Goal: Navigation & Orientation: Find specific page/section

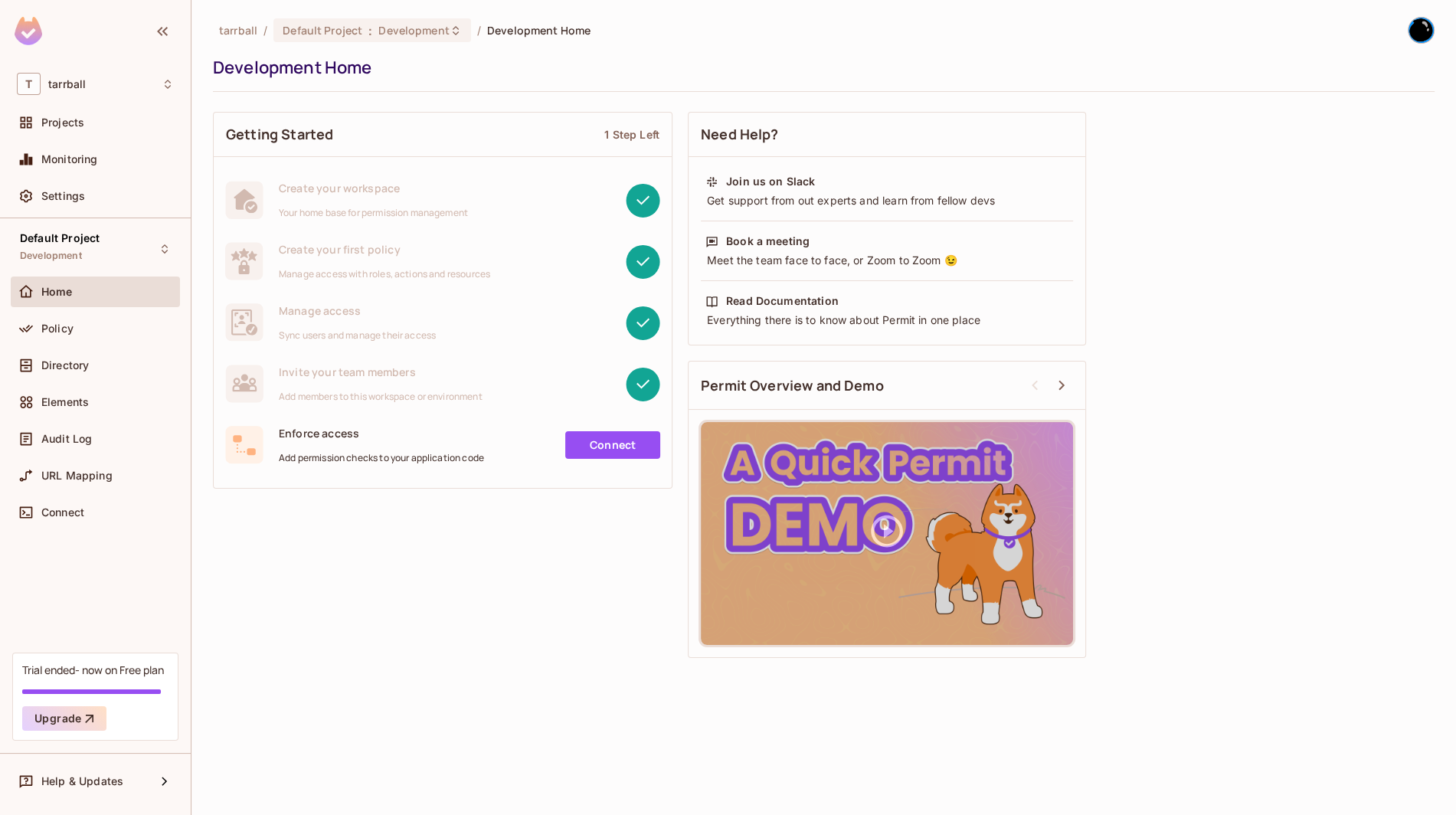
click at [1421, 34] on img at bounding box center [1420, 29] width 25 height 25
click at [281, 32] on div at bounding box center [728, 408] width 1456 height 815
click at [311, 25] on span "Default Project" at bounding box center [322, 30] width 80 height 15
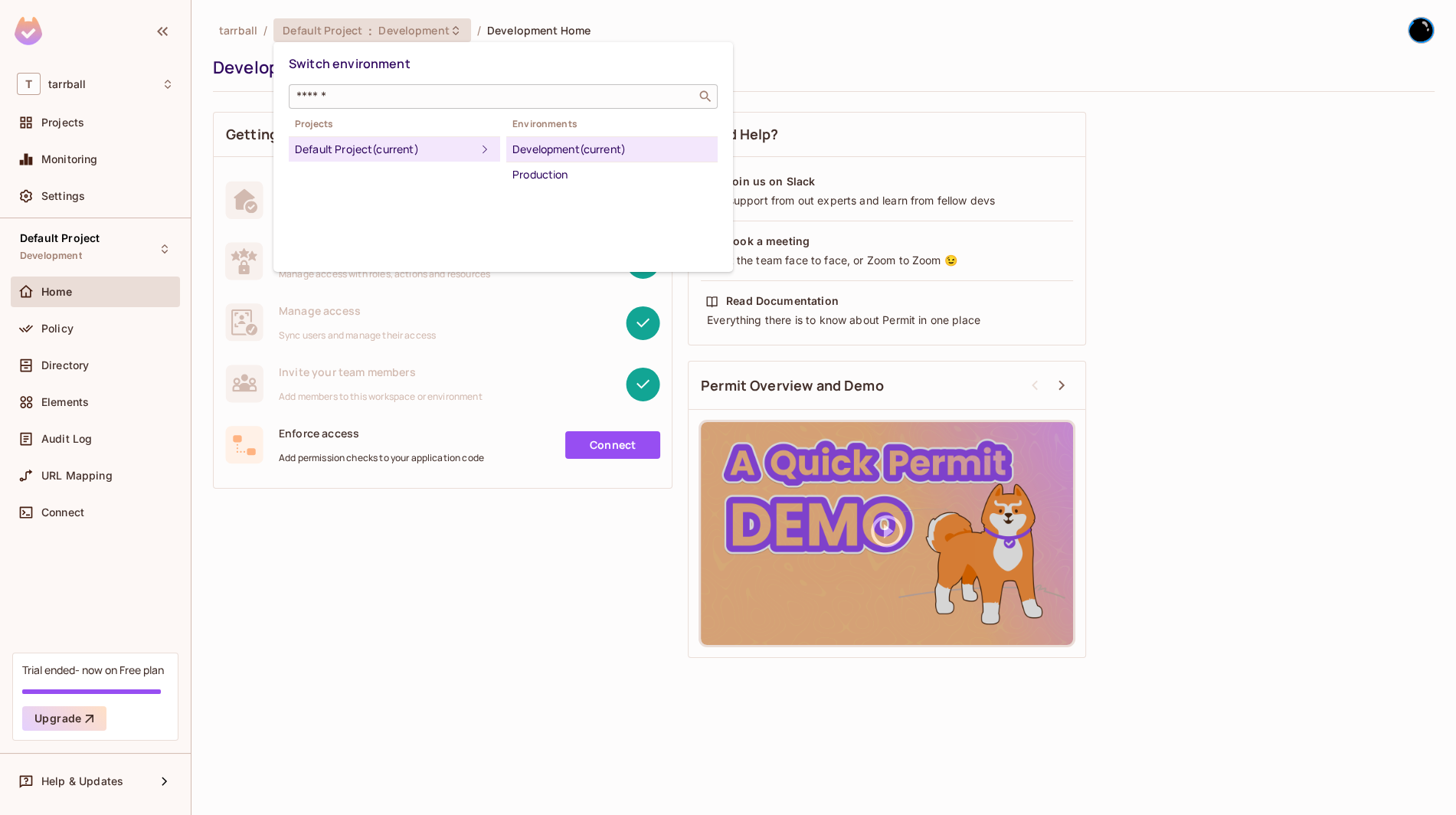
click at [323, 98] on input "text" at bounding box center [492, 97] width 398 height 16
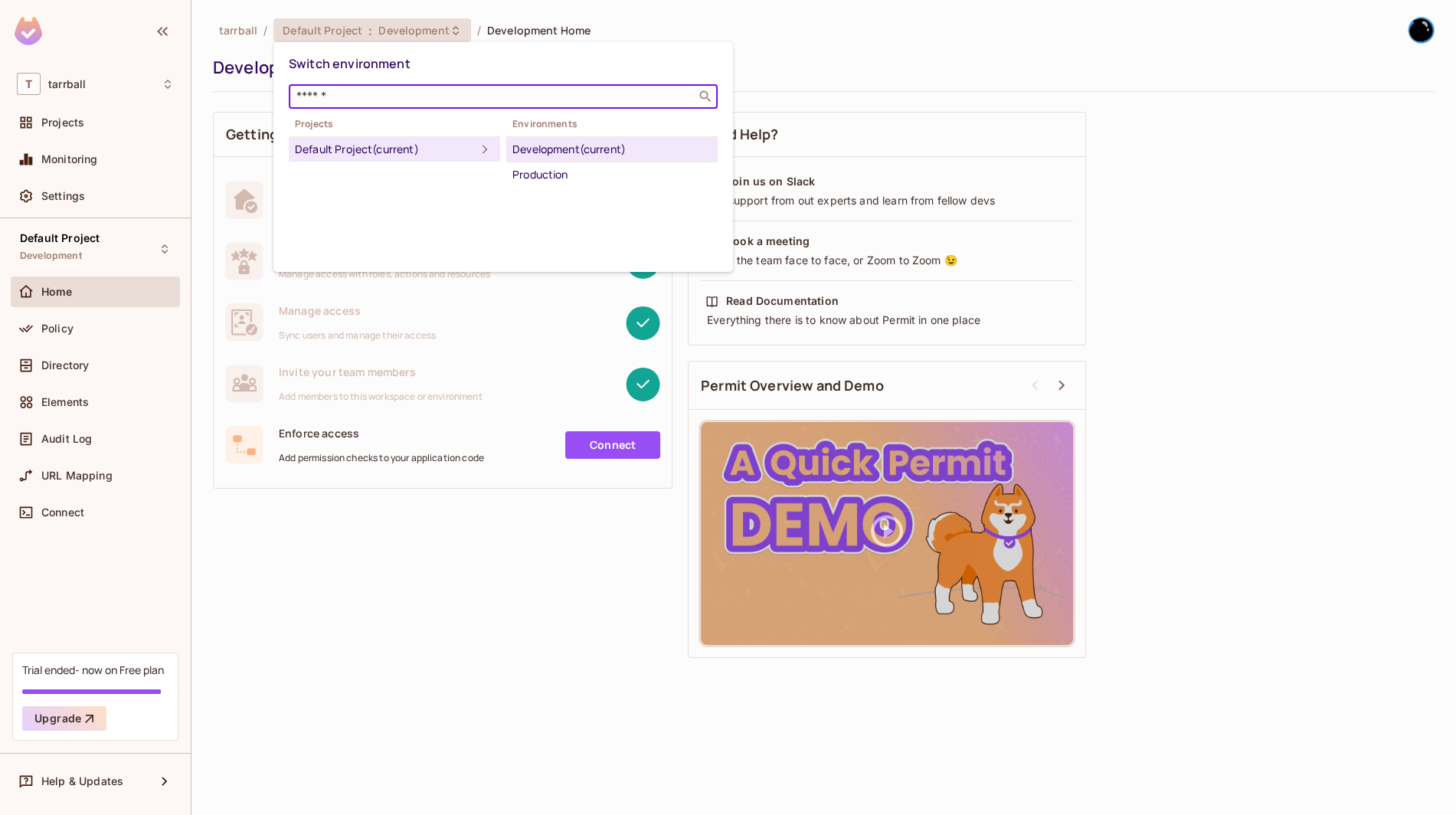
click at [333, 151] on div "Default Project (current)" at bounding box center [385, 149] width 181 height 18
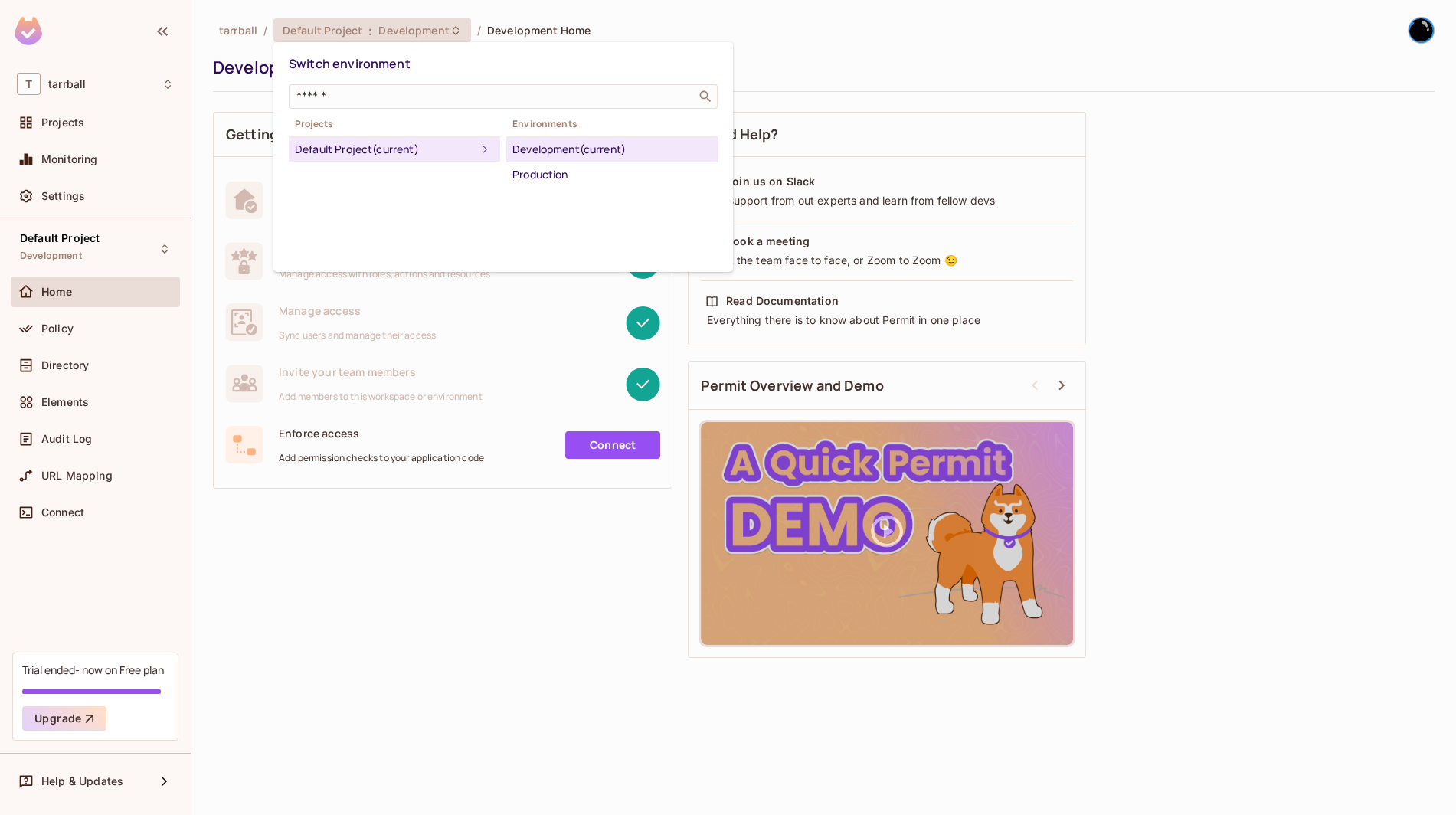
click at [382, 536] on div at bounding box center [728, 408] width 1456 height 815
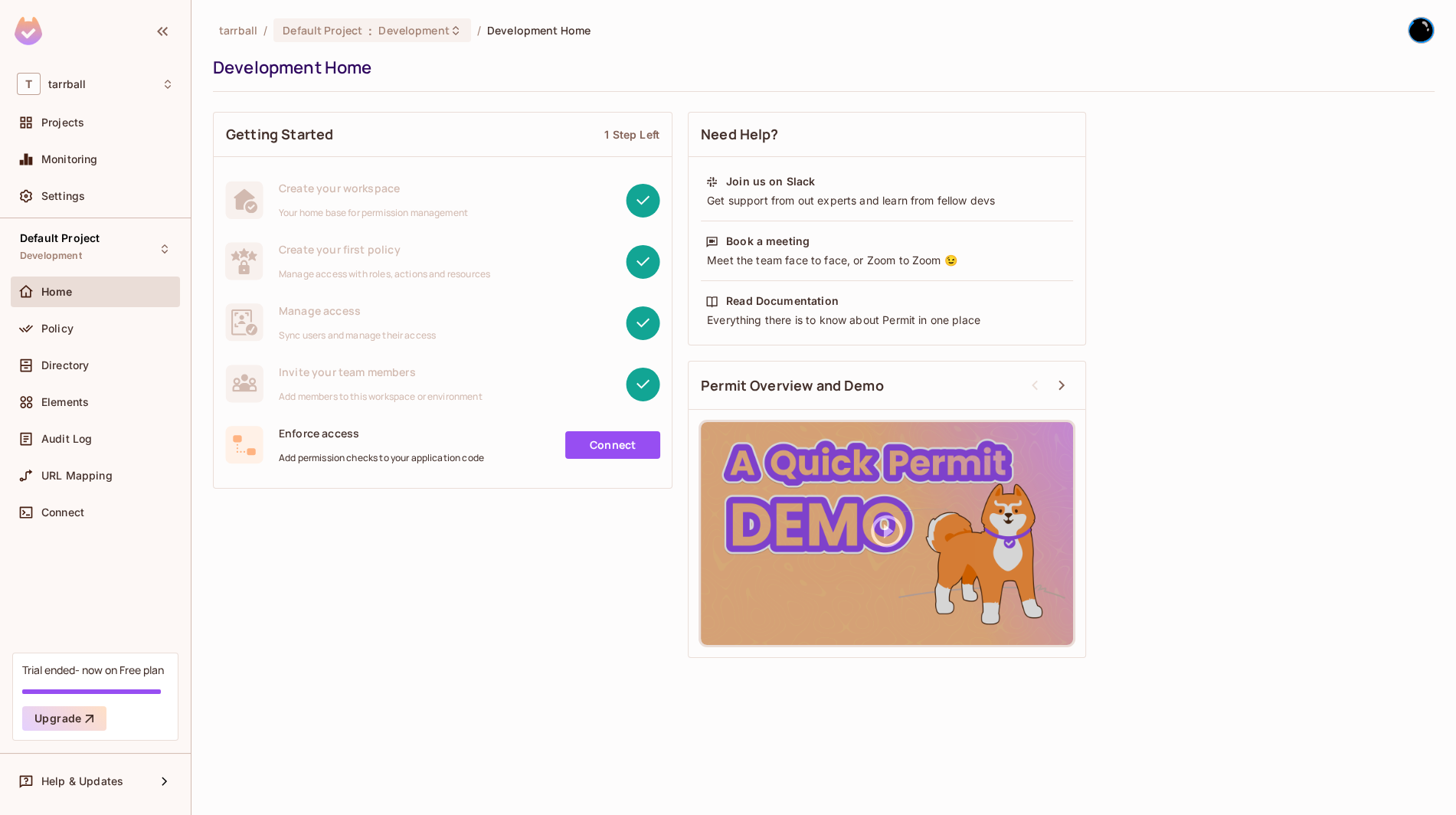
click at [387, 604] on div "Getting Started 1 Step Left Create your workspace Your home base for permission…" at bounding box center [824, 385] width 1221 height 561
click at [70, 98] on div "T tarrball" at bounding box center [96, 83] width 169 height 34
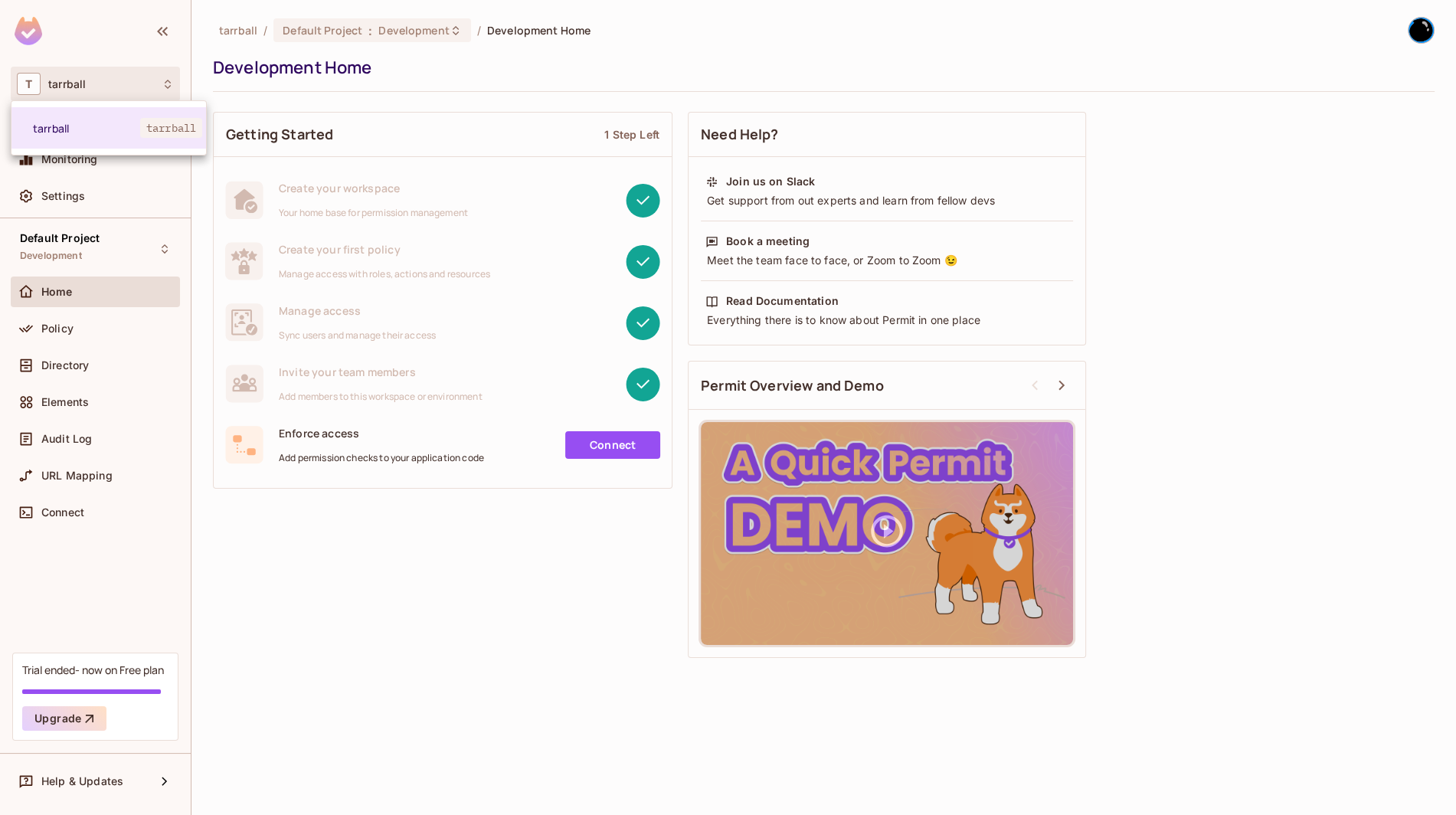
click at [154, 75] on div at bounding box center [728, 408] width 1456 height 815
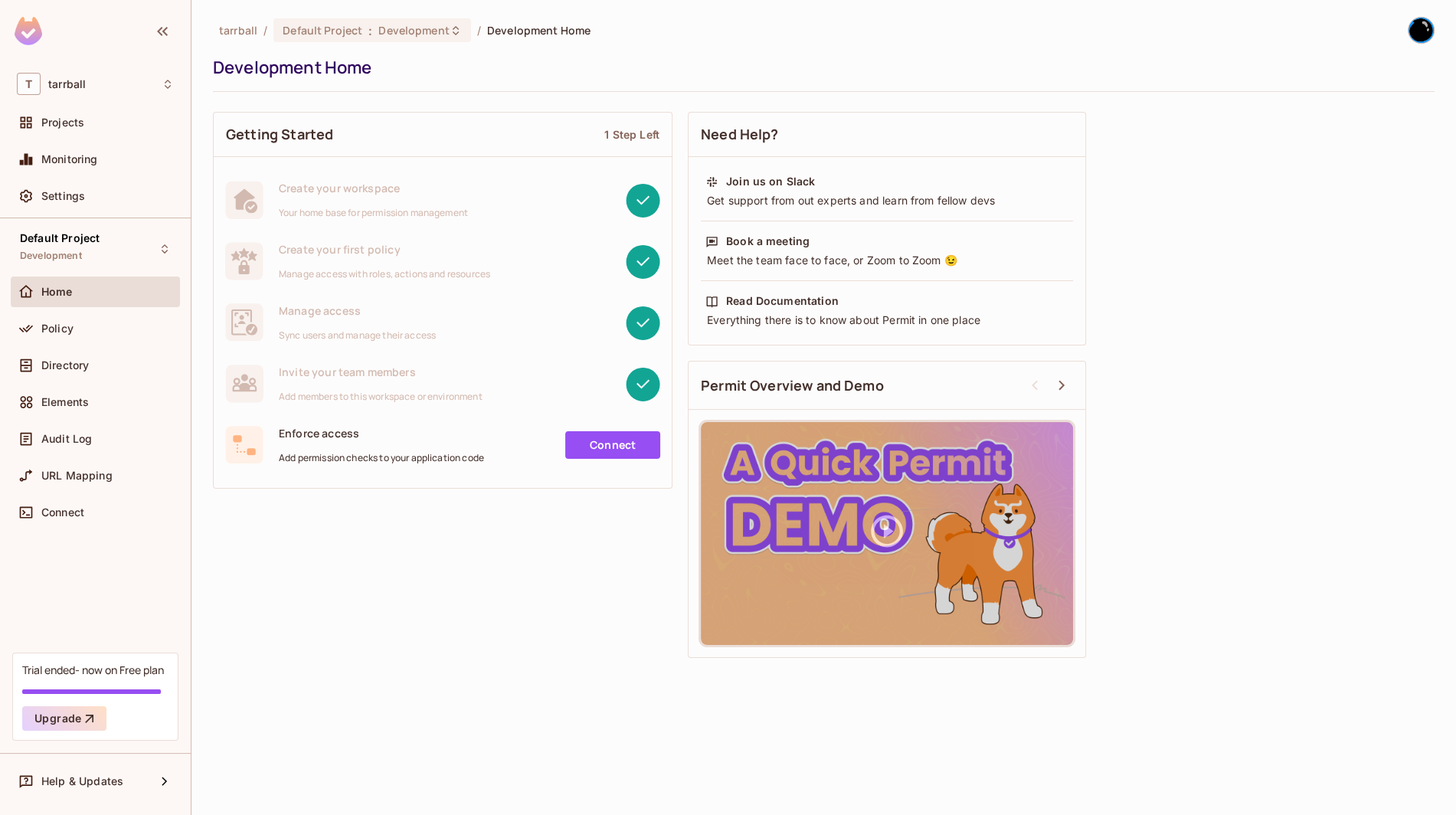
click at [1417, 24] on img at bounding box center [1420, 29] width 25 height 25
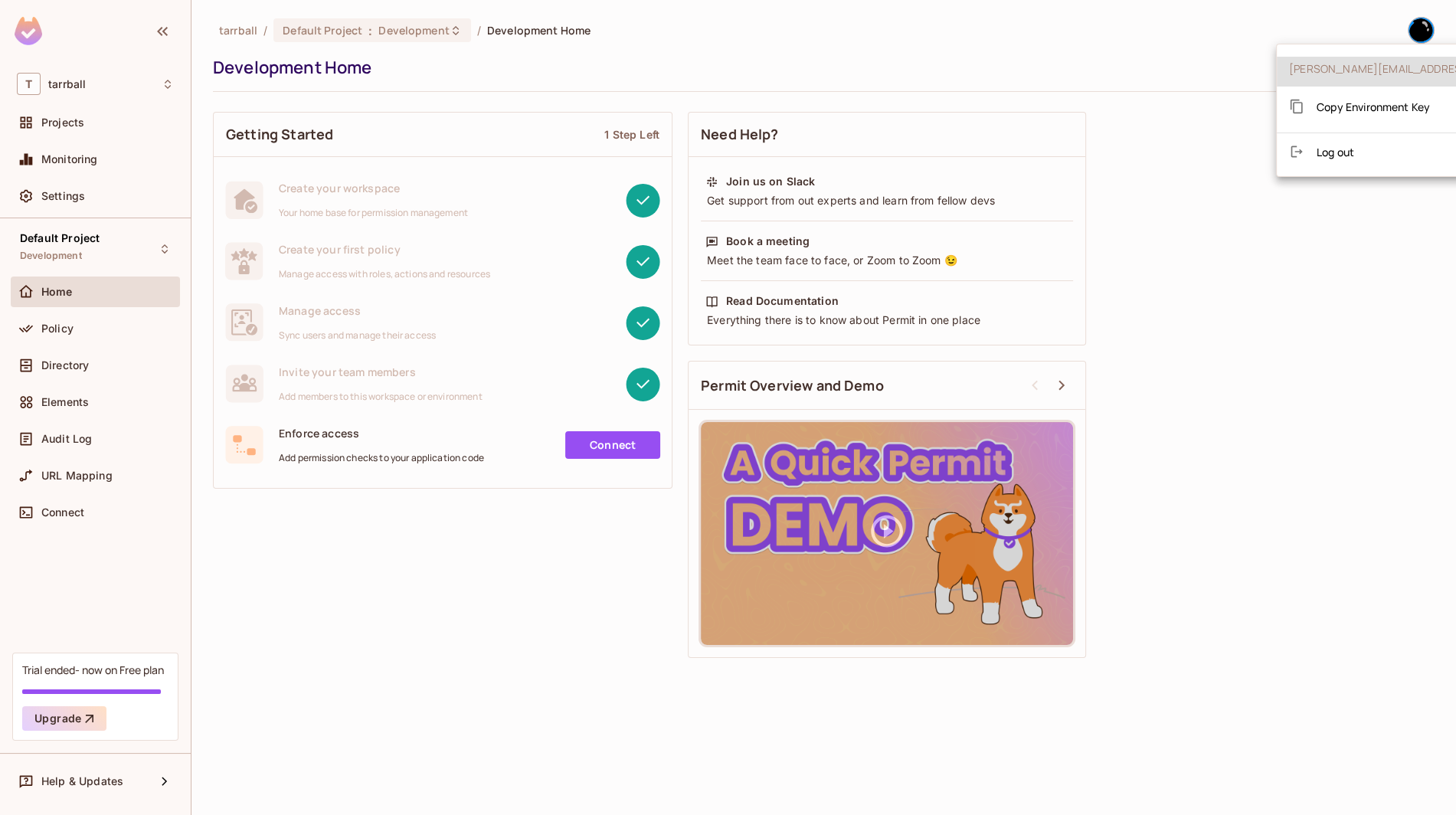
click at [1337, 151] on span "Log out" at bounding box center [1336, 152] width 38 height 15
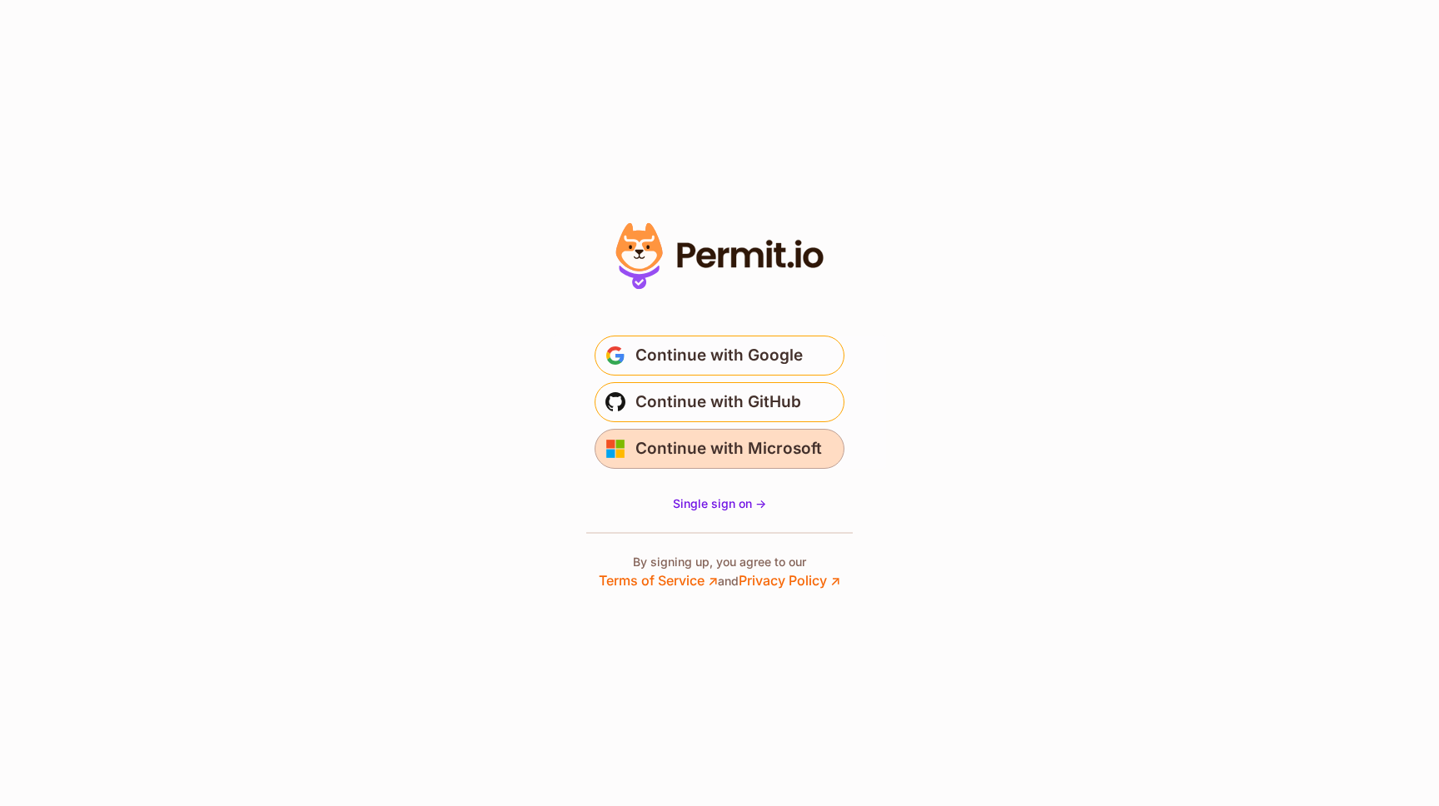
click at [765, 461] on span "Continue with Microsoft" at bounding box center [728, 449] width 187 height 27
click at [725, 508] on span "Single sign on ->" at bounding box center [719, 503] width 93 height 14
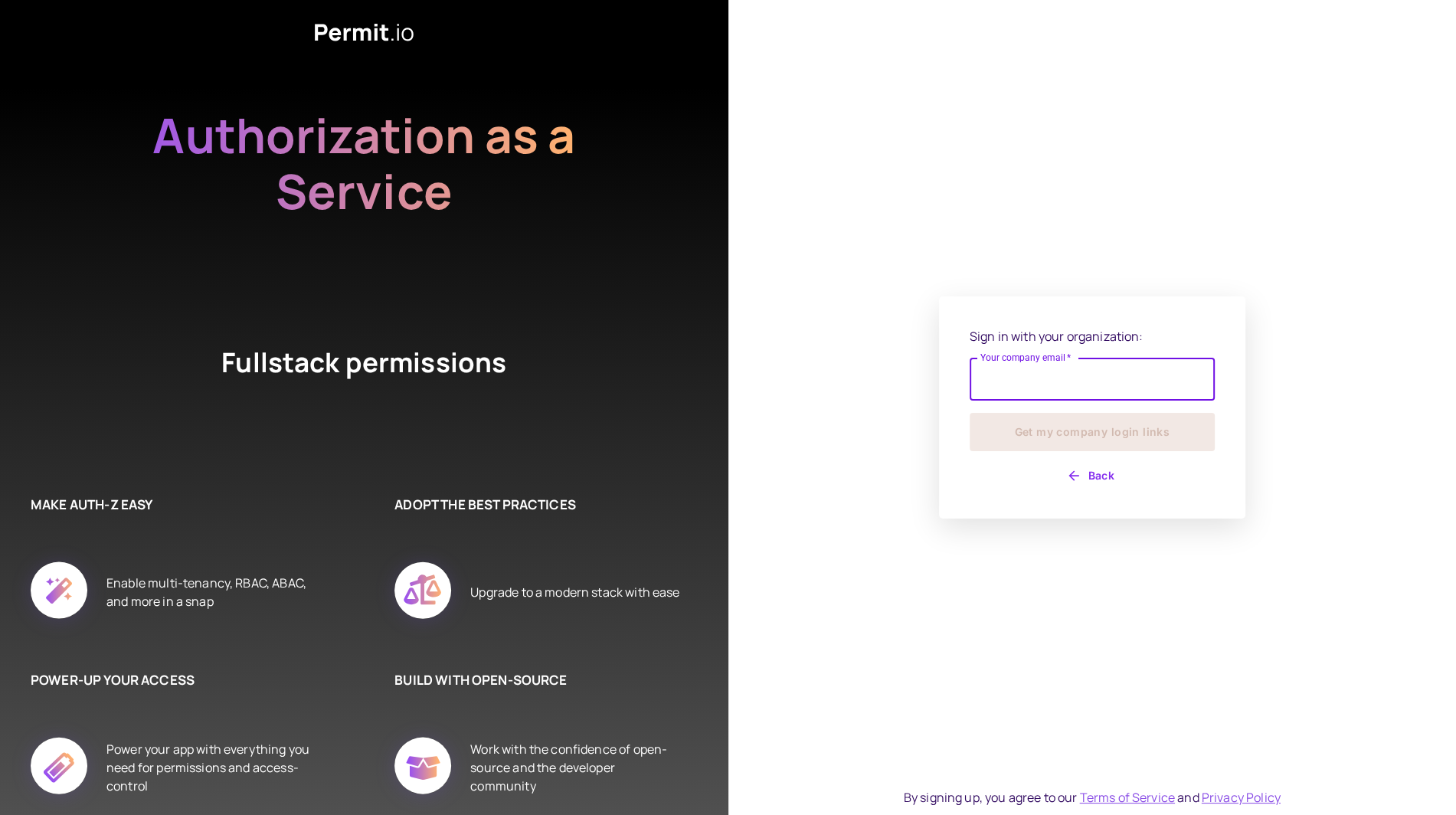
click at [1089, 391] on input "Your company email   *" at bounding box center [1092, 379] width 245 height 43
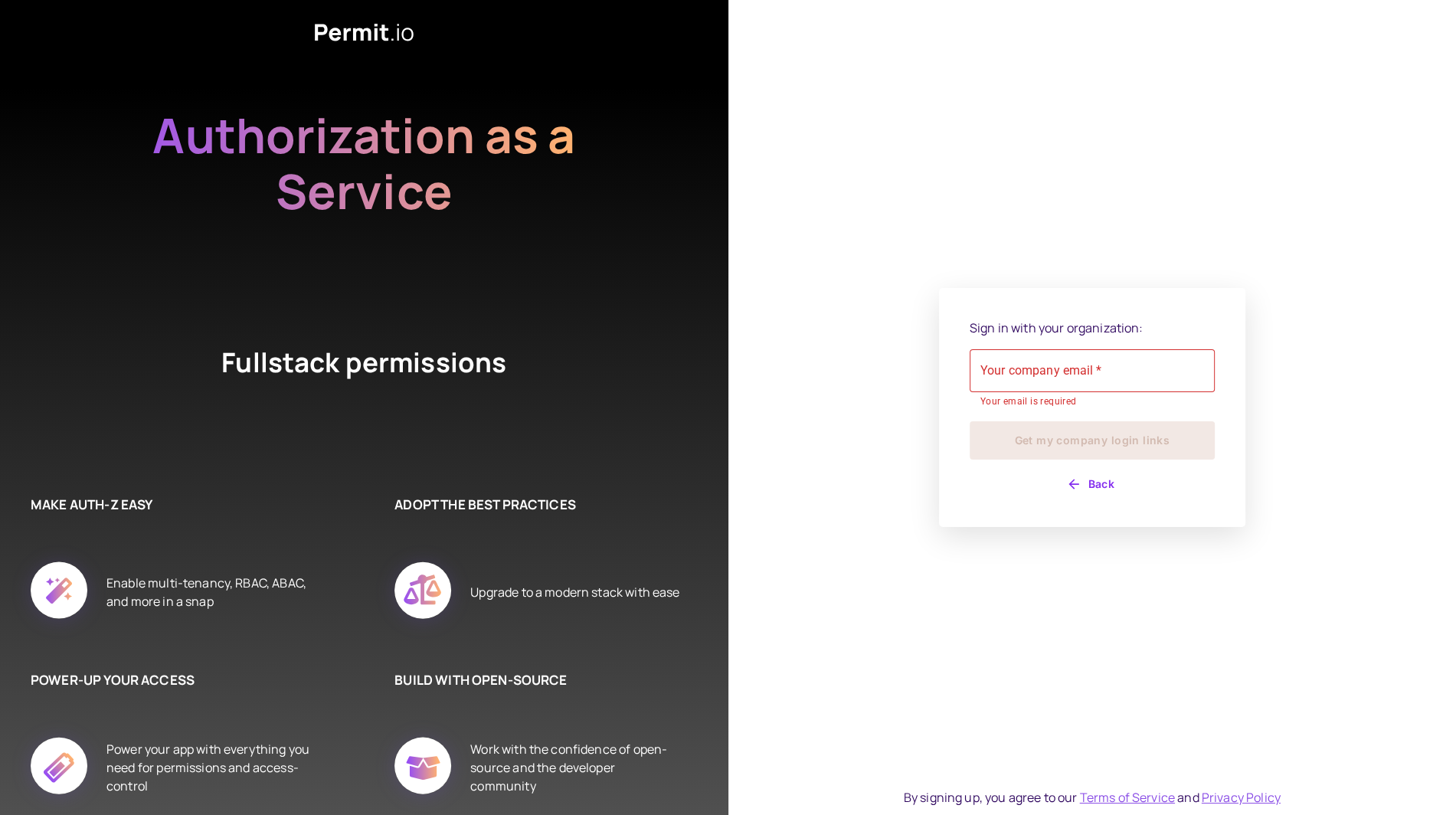
click at [839, 419] on div "Sign in with your organization: Your company email   * Your company email   * Y…" at bounding box center [1093, 408] width 728 height 815
click at [367, 26] on icon at bounding box center [363, 32] width 98 height 18
click at [365, 31] on icon at bounding box center [363, 32] width 98 height 18
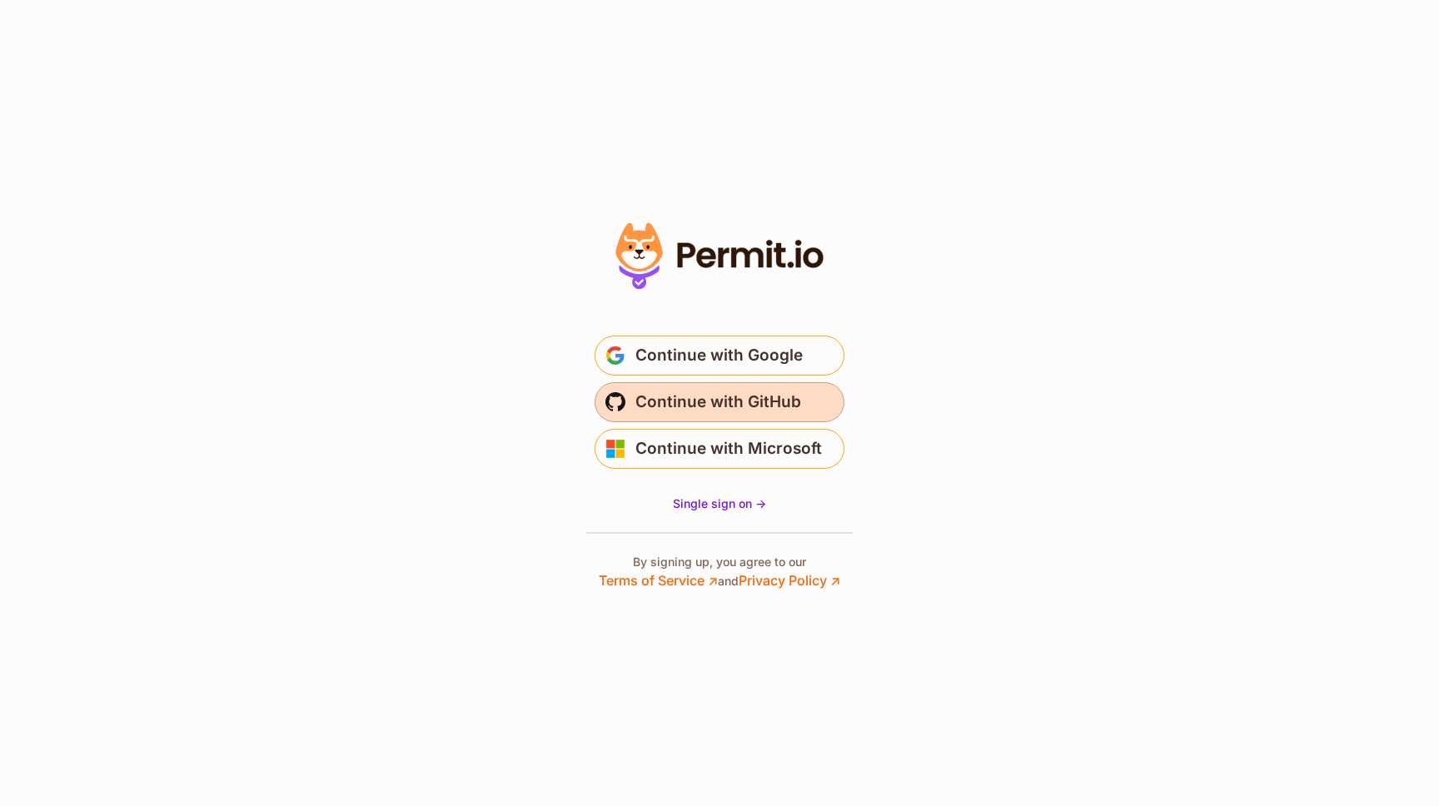
click at [675, 420] on button "Continue with GitHub" at bounding box center [720, 402] width 250 height 40
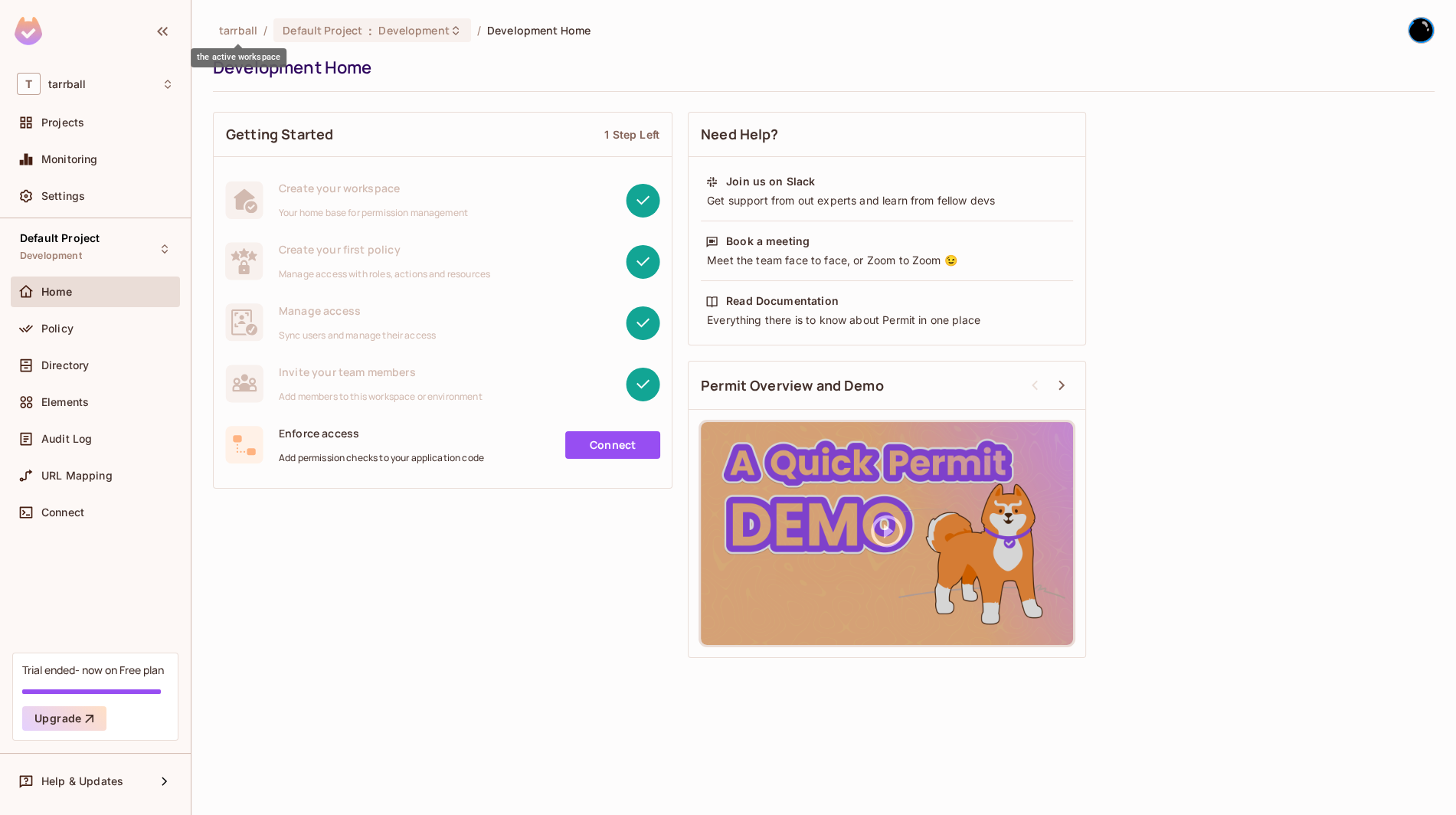
click at [241, 31] on span "tarrball" at bounding box center [238, 30] width 39 height 15
click at [29, 33] on img at bounding box center [29, 30] width 28 height 29
click at [162, 38] on icon "button" at bounding box center [163, 31] width 18 height 18
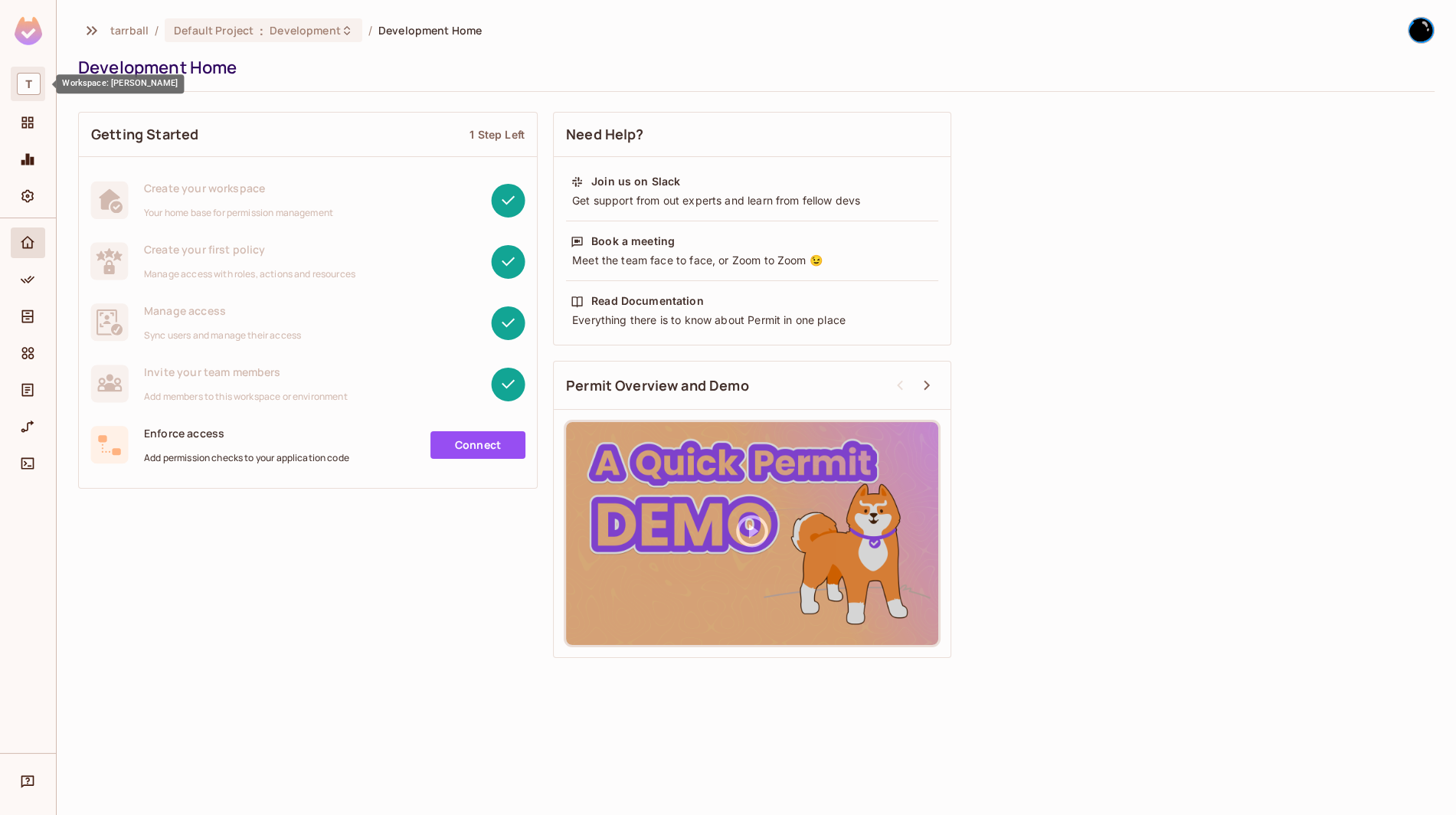
click at [25, 81] on span "T" at bounding box center [29, 84] width 24 height 22
click at [150, 94] on span "tarrball" at bounding box center [124, 95] width 108 height 15
click at [29, 36] on img at bounding box center [29, 30] width 28 height 29
click at [26, 117] on icon "Projects" at bounding box center [28, 122] width 16 height 16
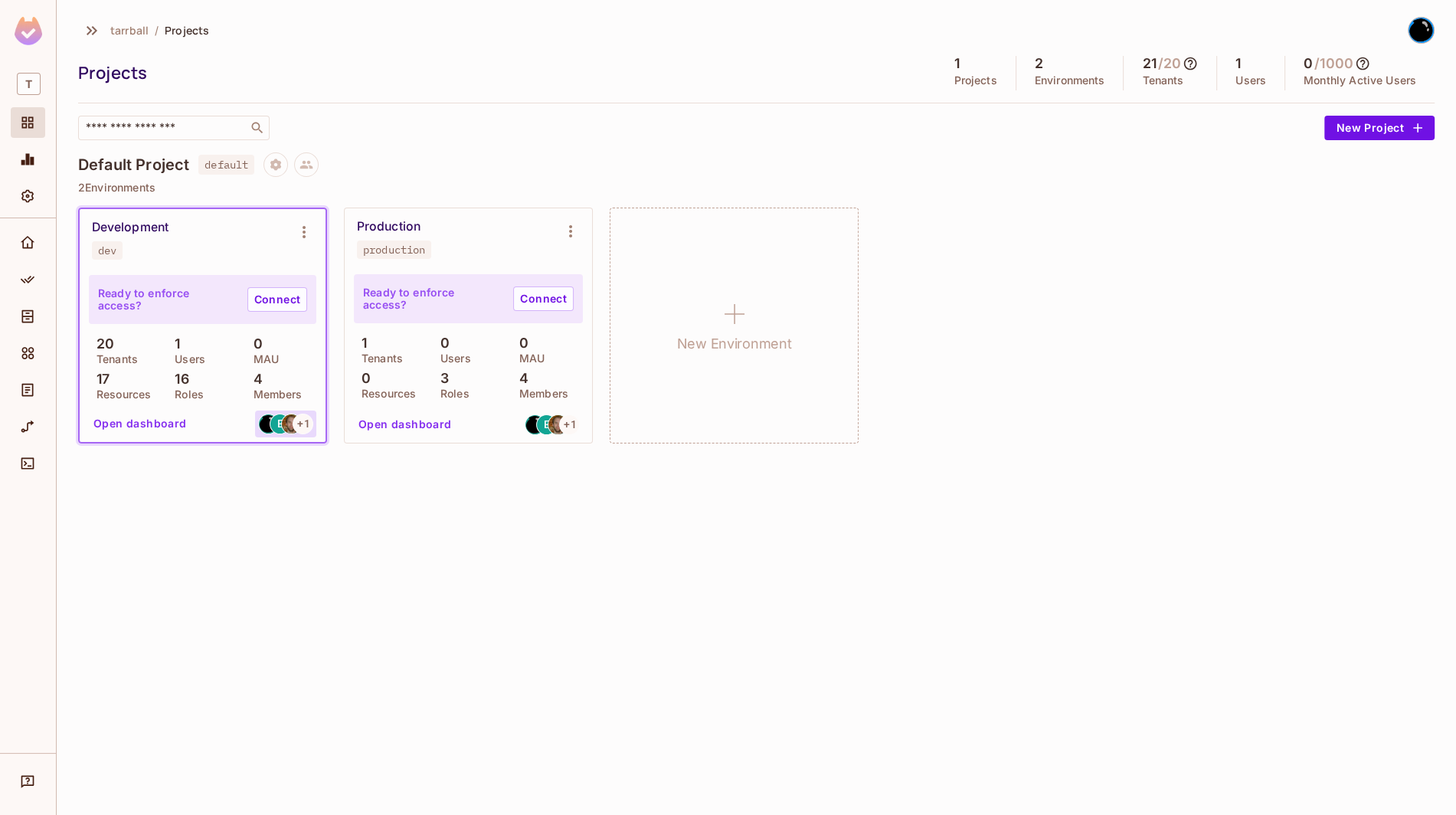
click at [292, 427] on img at bounding box center [291, 424] width 19 height 19
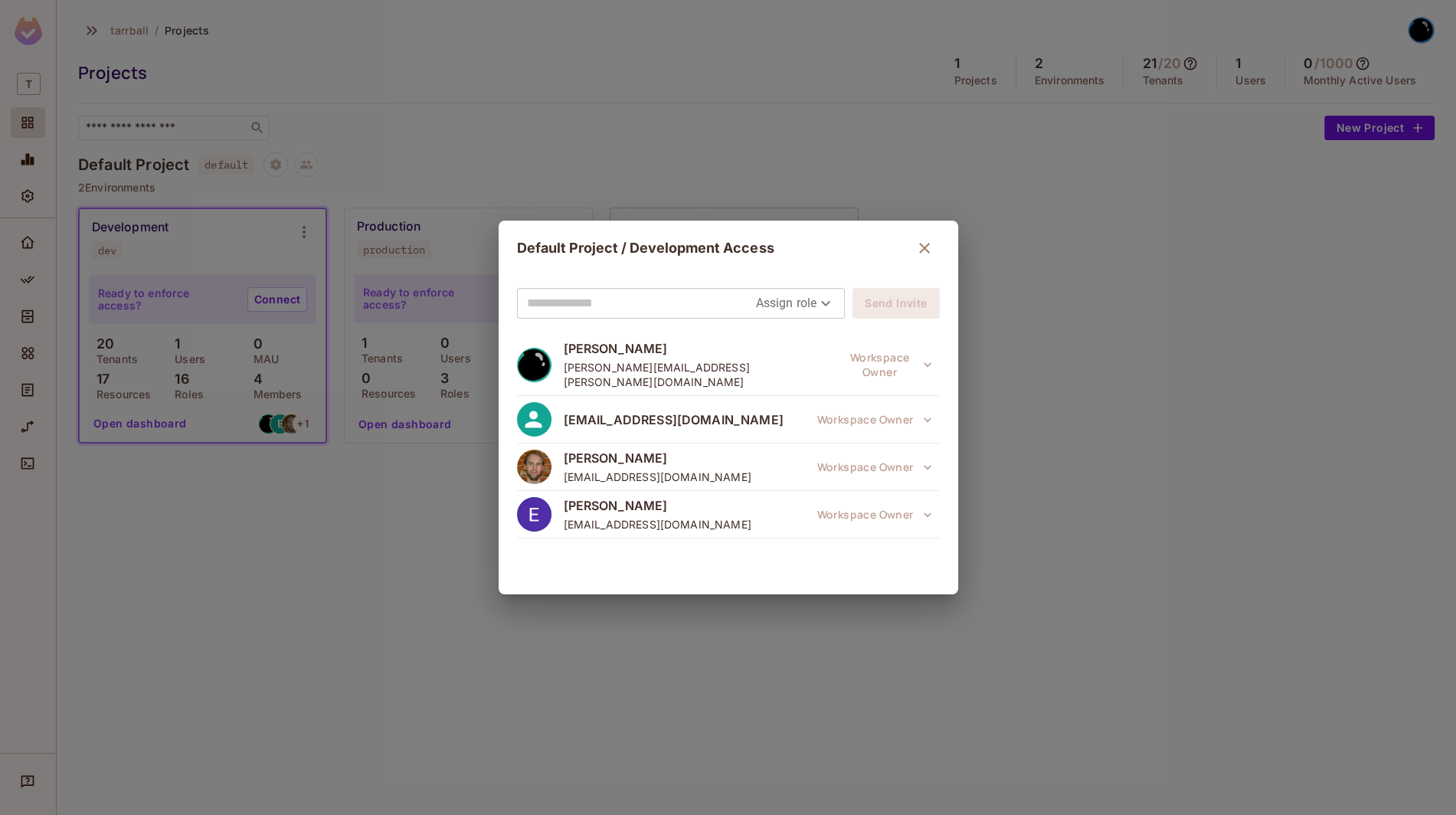
click at [633, 443] on div "Branden Barber bbarber@dontpaniclabs.com Workspace Owner" at bounding box center [728, 467] width 423 height 48
click at [547, 452] on img at bounding box center [533, 466] width 34 height 34
click at [386, 511] on div "Default Project / Development Access Assign role Send Invite Andrew Tarr andrew…" at bounding box center [728, 408] width 1456 height 815
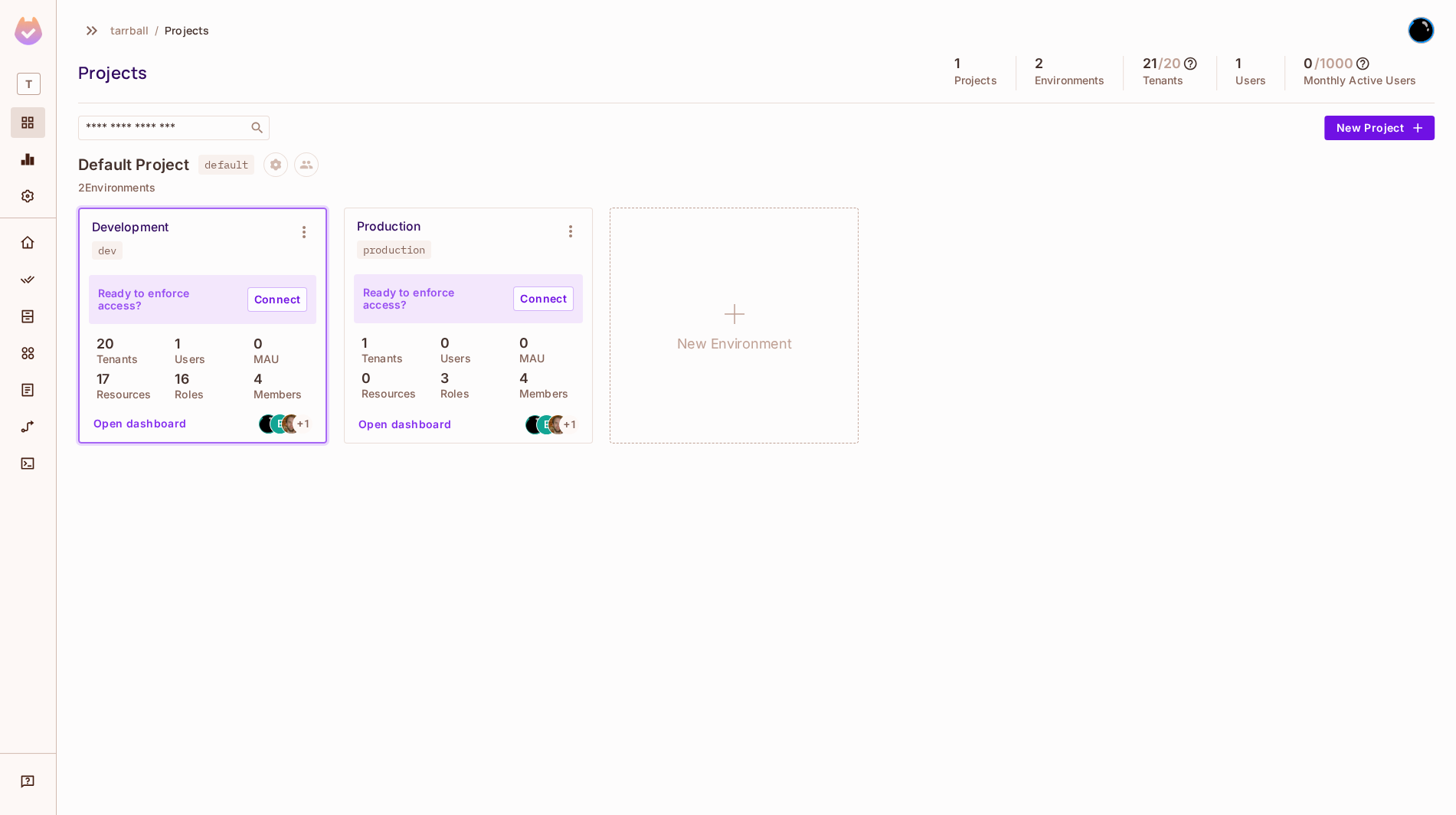
click at [386, 511] on div "tarrball / Projects Projects 1 Projects 2 Environments 21 / 20 Tenants 1 Users …" at bounding box center [756, 408] width 1399 height 815
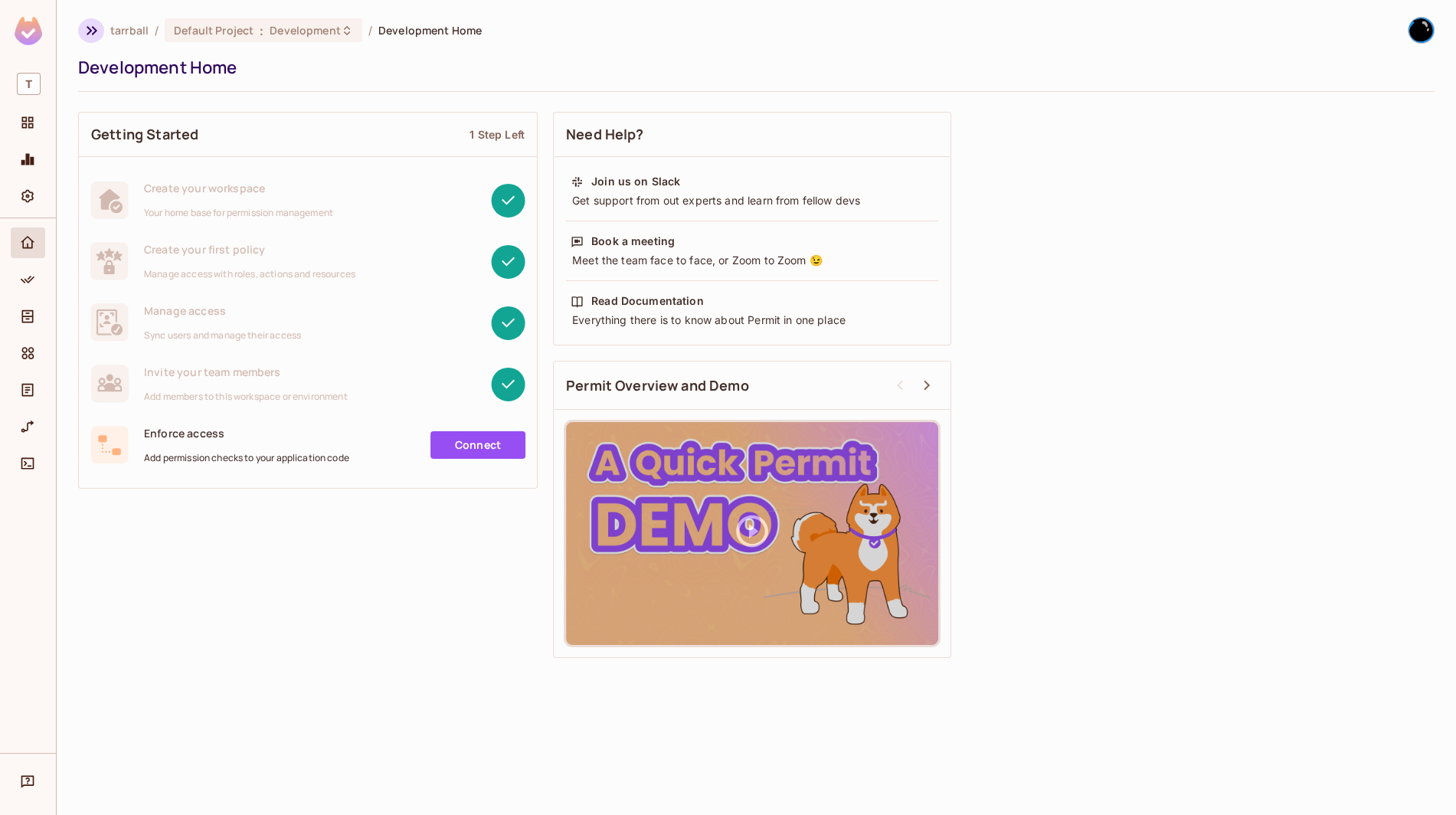
click at [94, 28] on icon "button" at bounding box center [92, 30] width 11 height 9
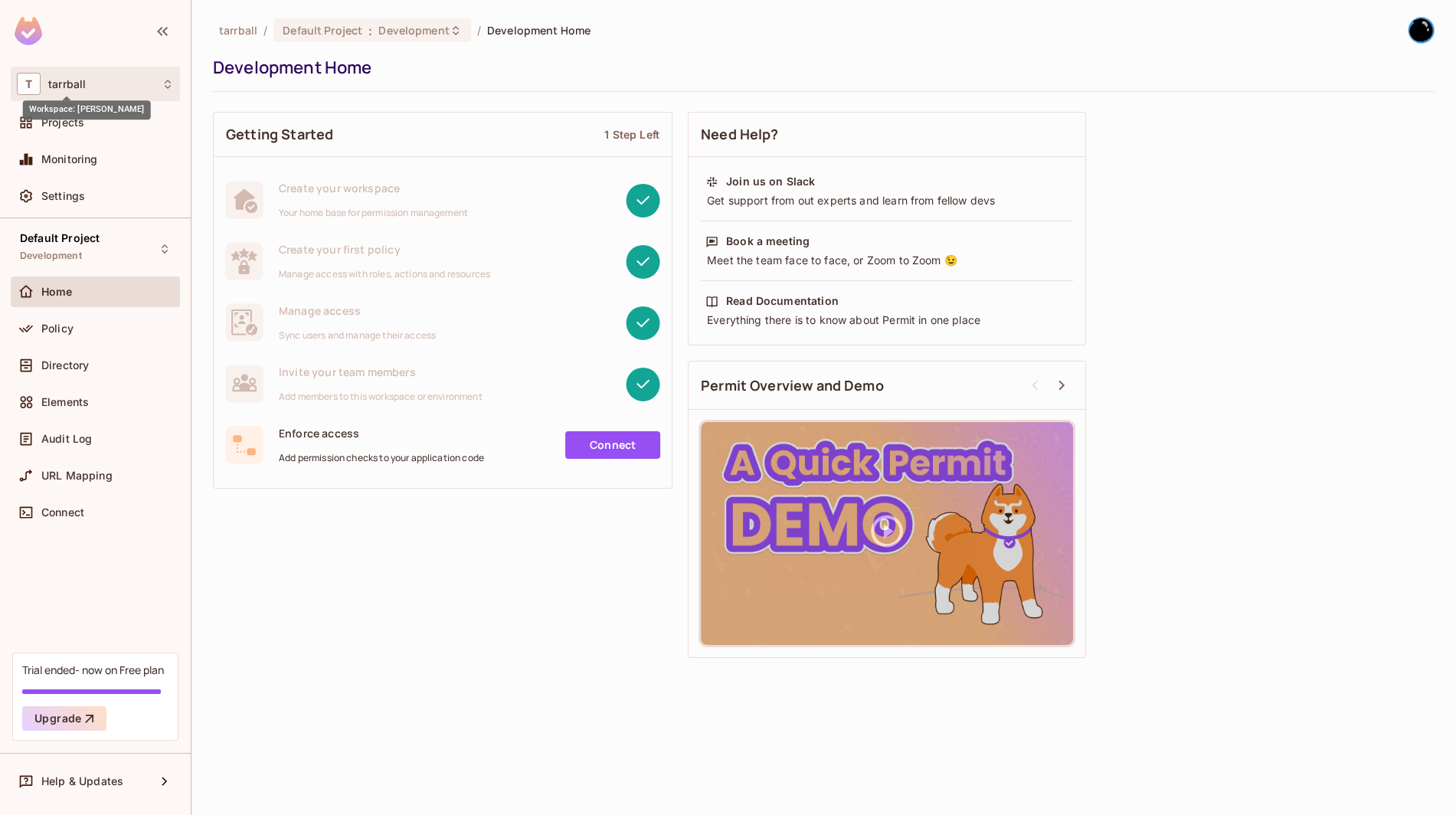
click at [65, 82] on span "tarrball" at bounding box center [66, 84] width 38 height 12
click at [33, 33] on div at bounding box center [728, 408] width 1456 height 815
click at [71, 190] on span "Settings" at bounding box center [63, 196] width 43 height 12
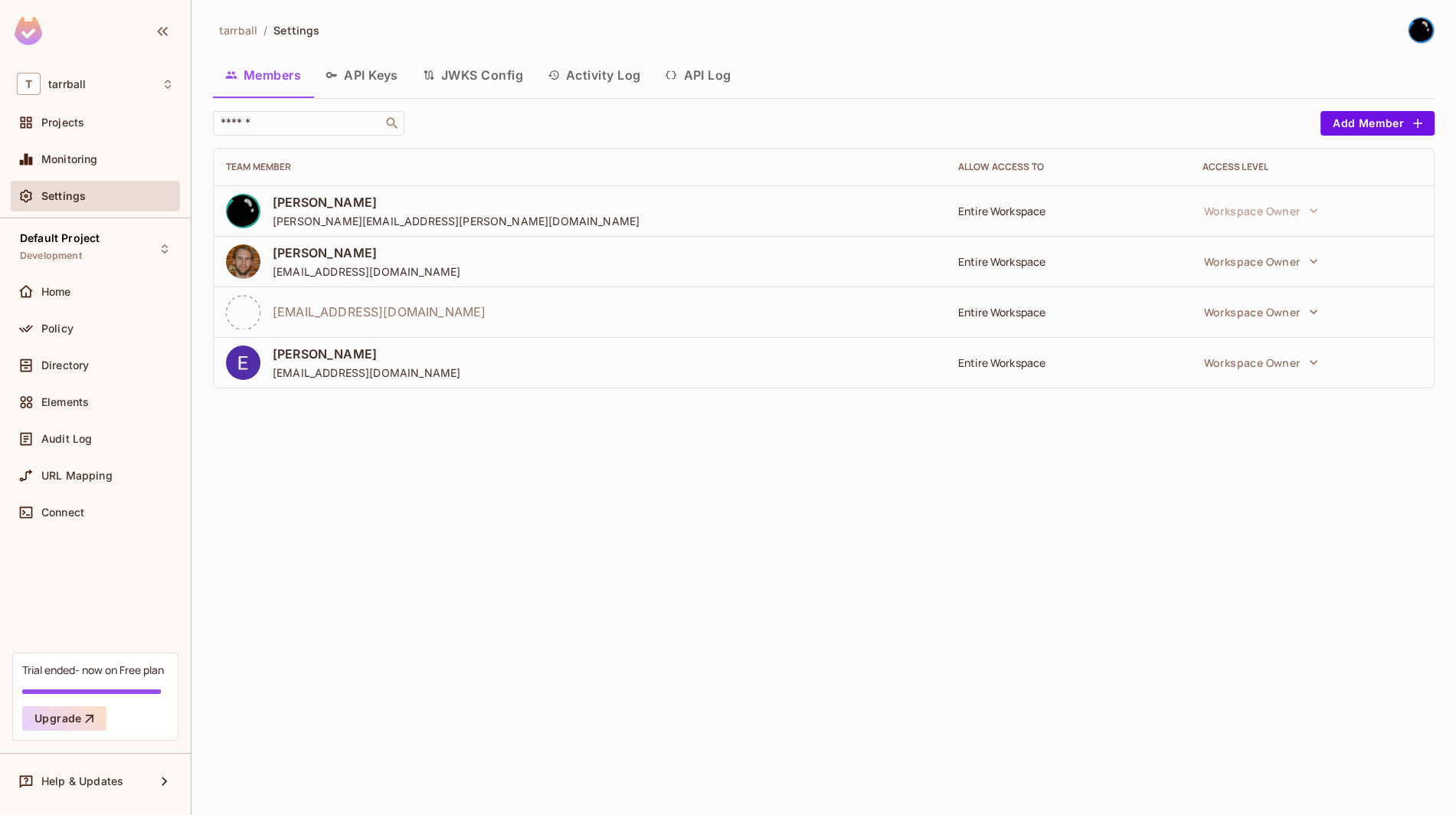
click at [343, 530] on div "tarrball / Settings Members API Keys JWKS Config Activity Log API Log ​ Add Mem…" at bounding box center [823, 408] width 1265 height 815
click at [31, 16] on div at bounding box center [95, 33] width 190 height 66
click at [28, 27] on img at bounding box center [29, 30] width 28 height 29
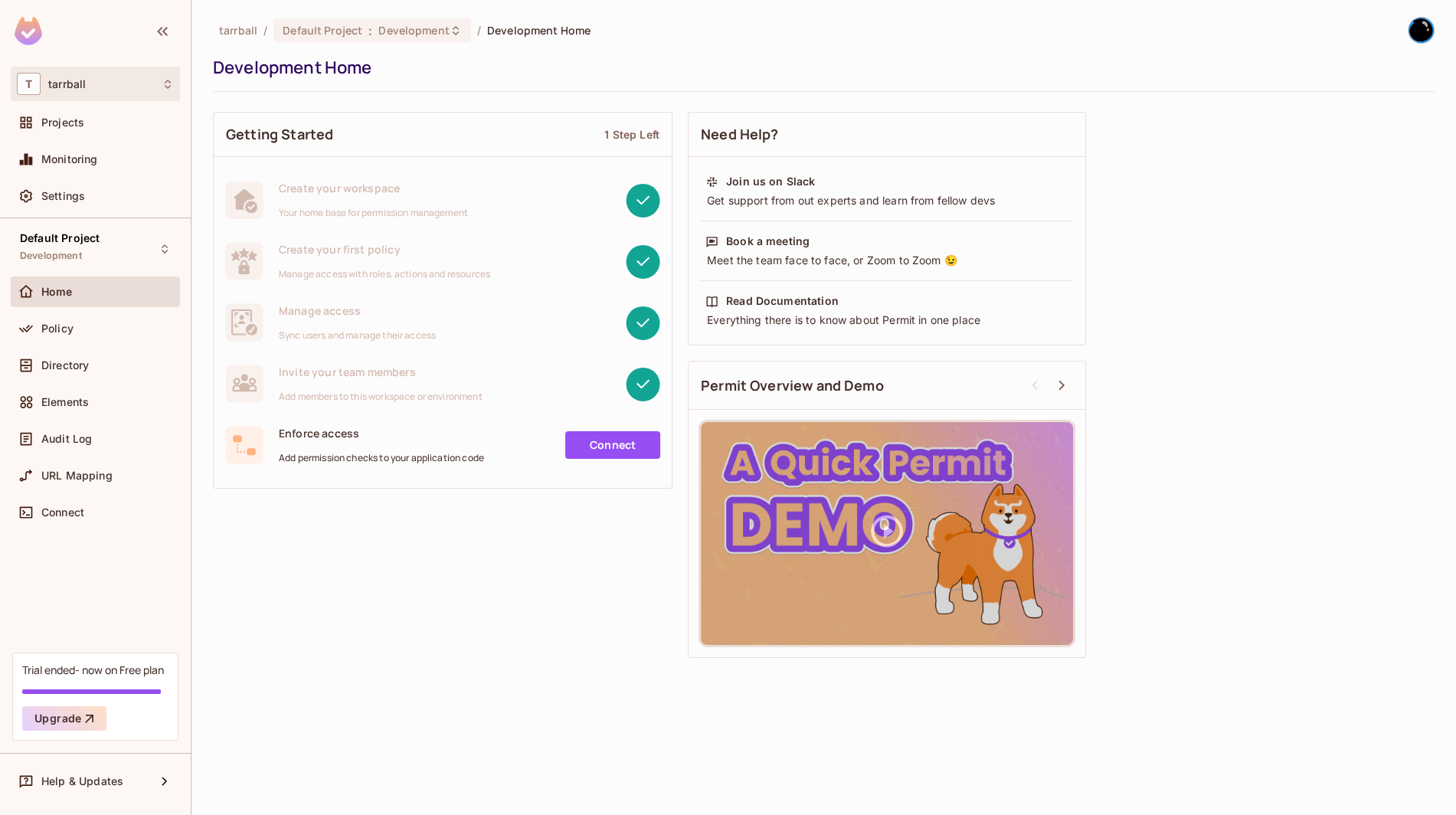
click at [50, 81] on span "tarrball" at bounding box center [66, 84] width 38 height 12
click at [322, 486] on div at bounding box center [728, 408] width 1456 height 815
click at [94, 323] on div "Policy" at bounding box center [108, 328] width 132 height 12
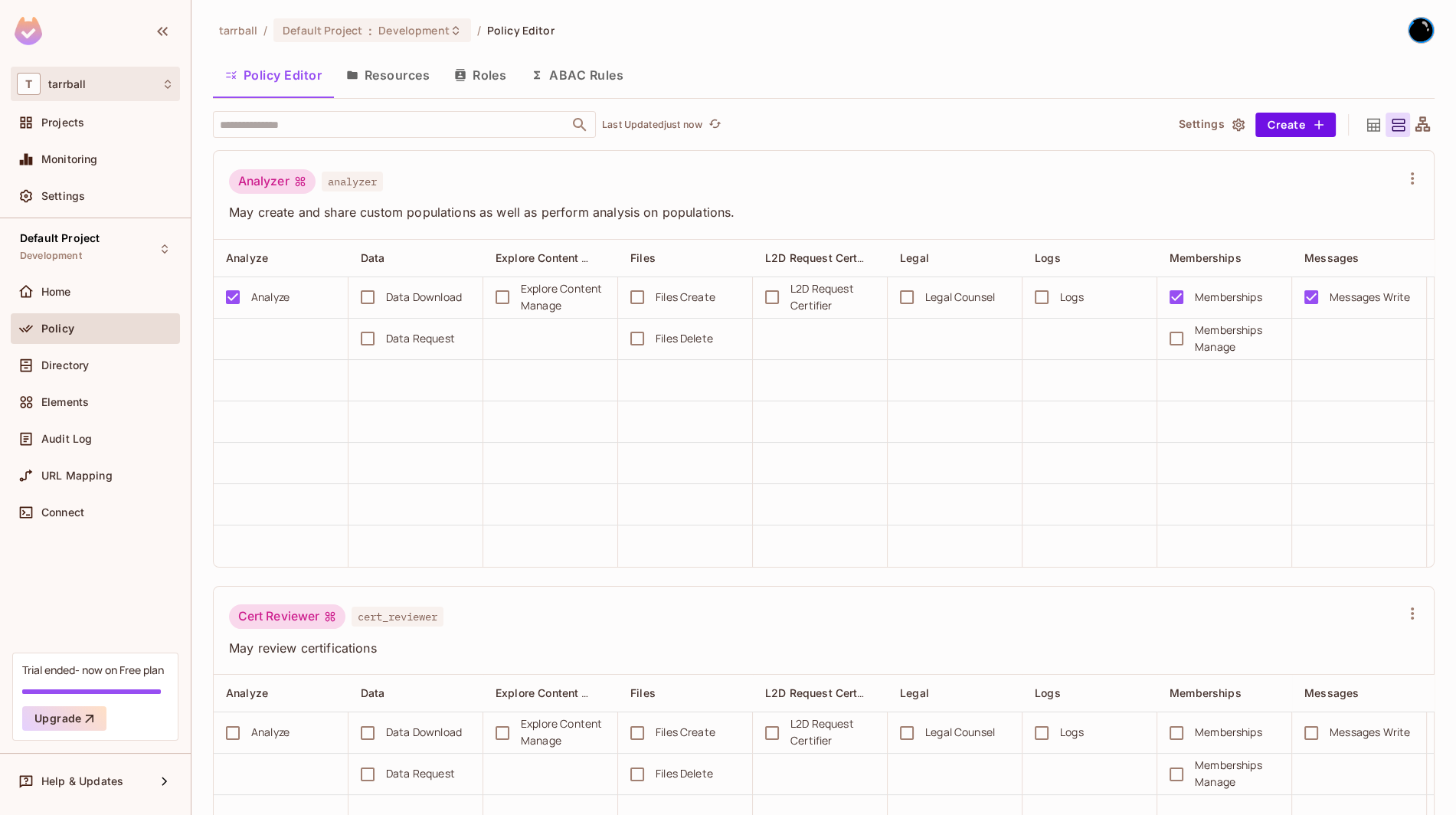
click at [97, 85] on div "T tarrball" at bounding box center [95, 84] width 157 height 22
click at [171, 29] on div at bounding box center [728, 408] width 1456 height 815
click at [231, 22] on ol "tarrball / Default Project : Development / Policy Editor" at bounding box center [386, 30] width 336 height 24
click at [1425, 29] on img at bounding box center [1420, 29] width 25 height 25
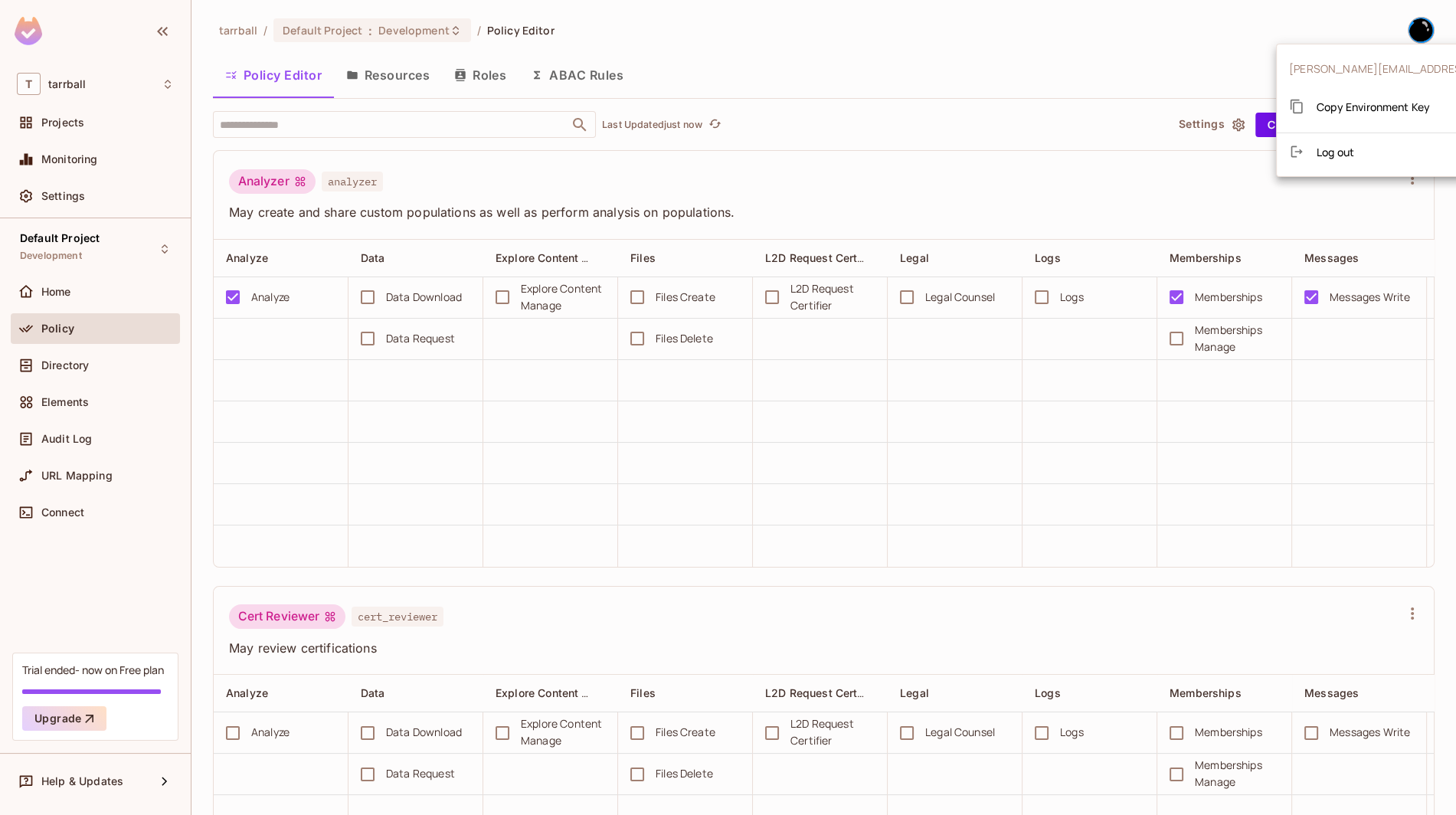
click at [318, 44] on div at bounding box center [728, 408] width 1456 height 815
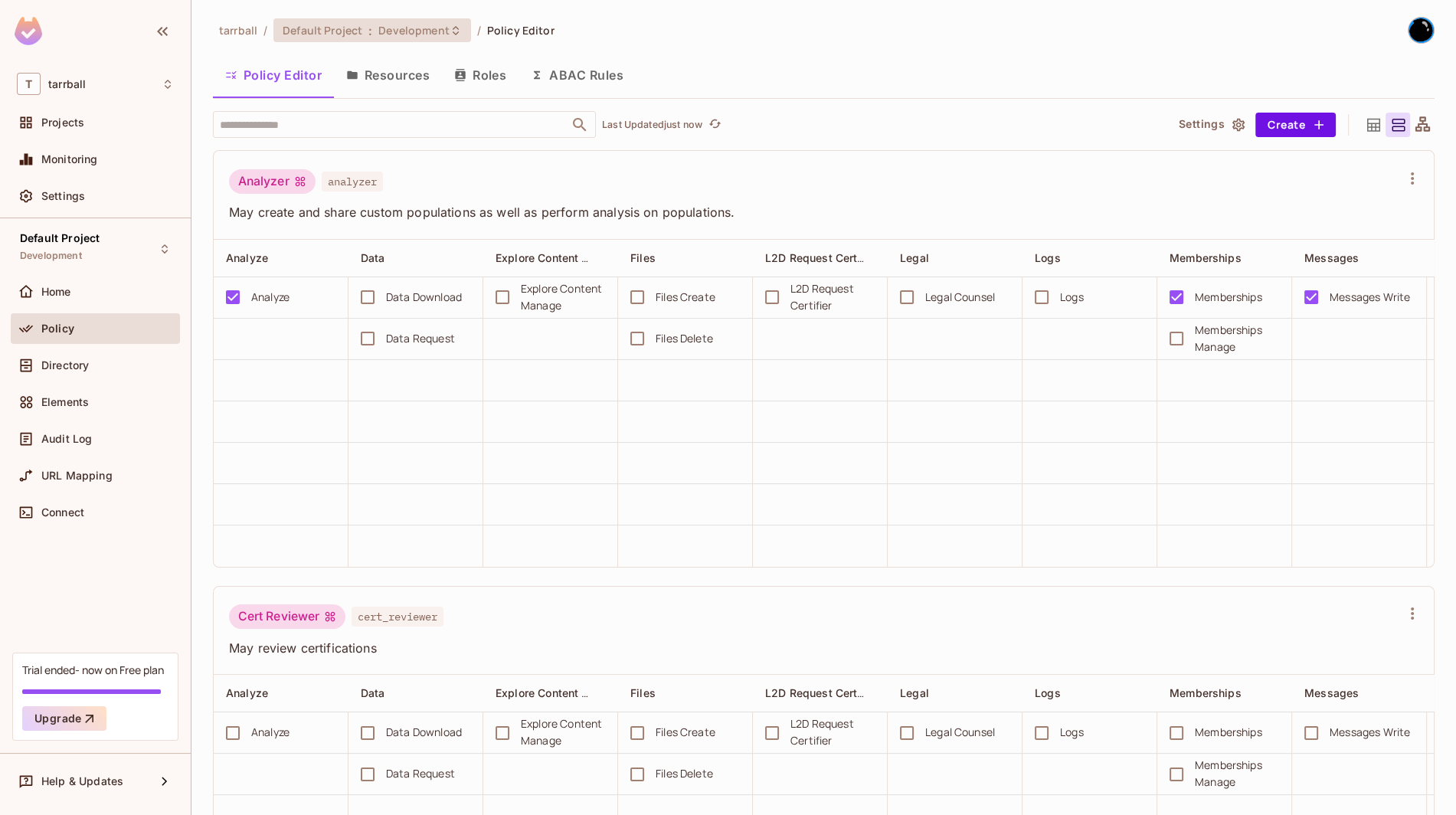
click at [319, 41] on div "Default Project : Development" at bounding box center [372, 30] width 198 height 24
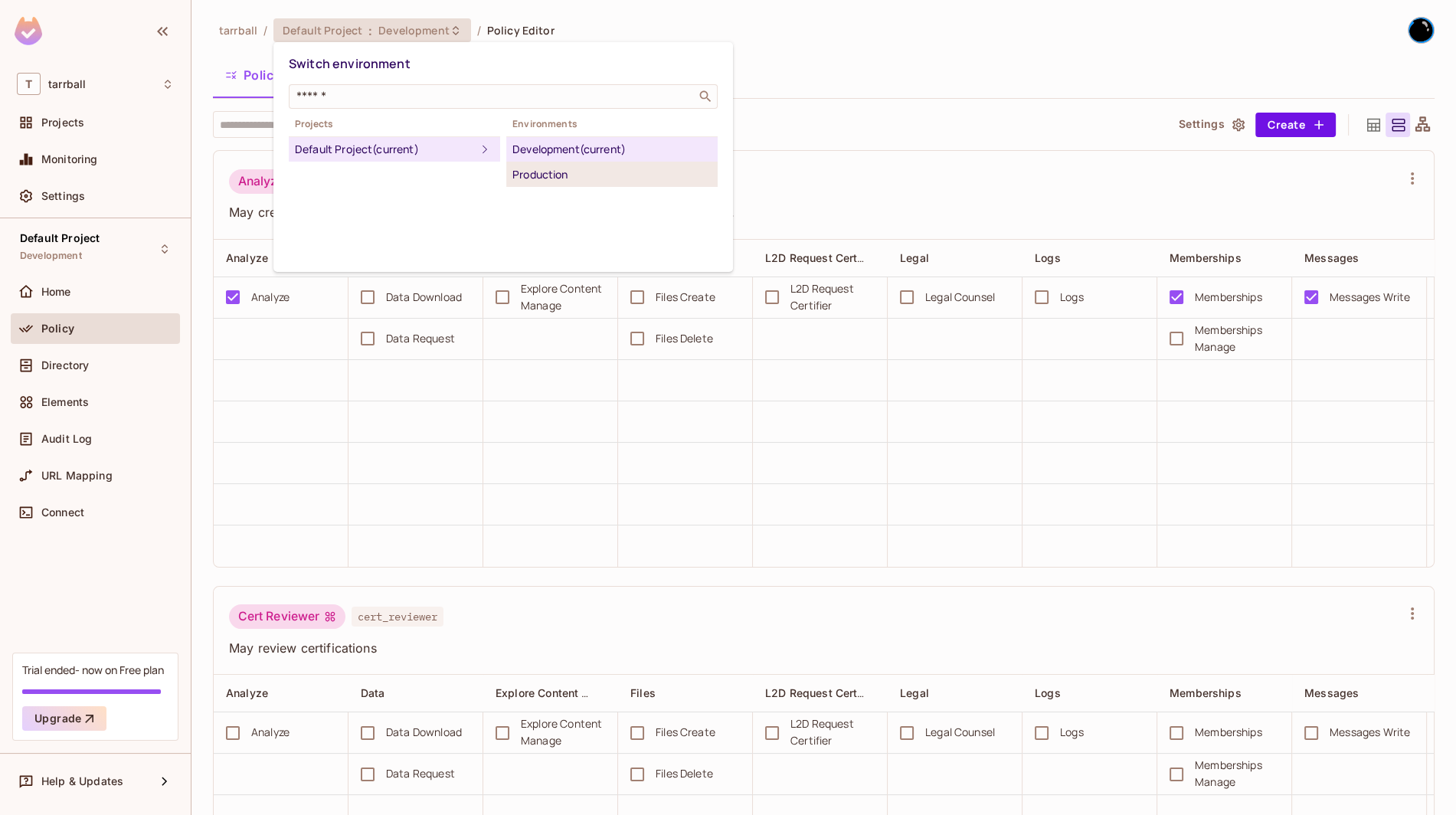
click at [557, 170] on div "Production" at bounding box center [612, 175] width 200 height 18
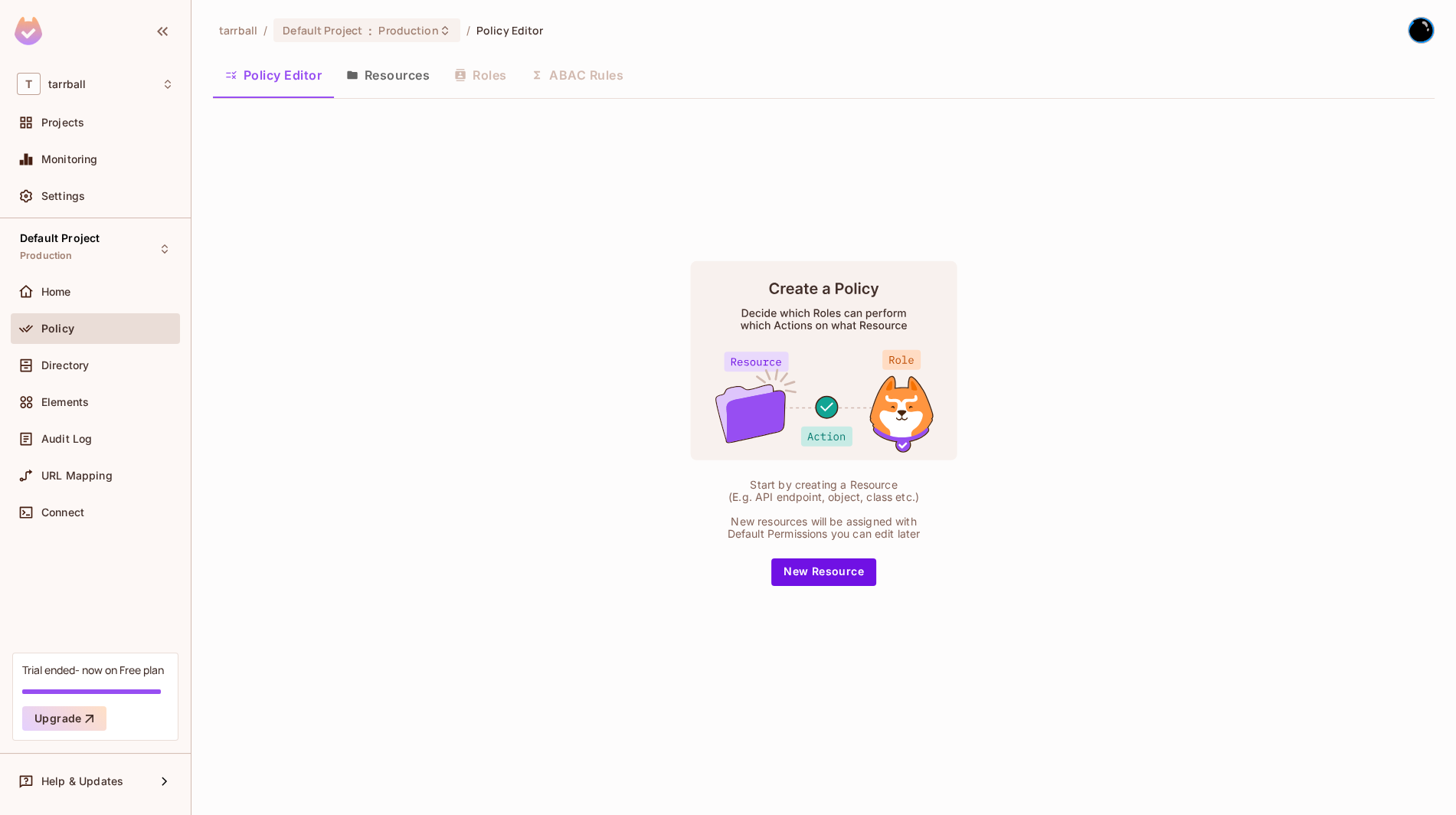
click at [229, 31] on span "tarrball" at bounding box center [238, 30] width 39 height 15
click at [52, 82] on span "tarrball" at bounding box center [66, 84] width 38 height 12
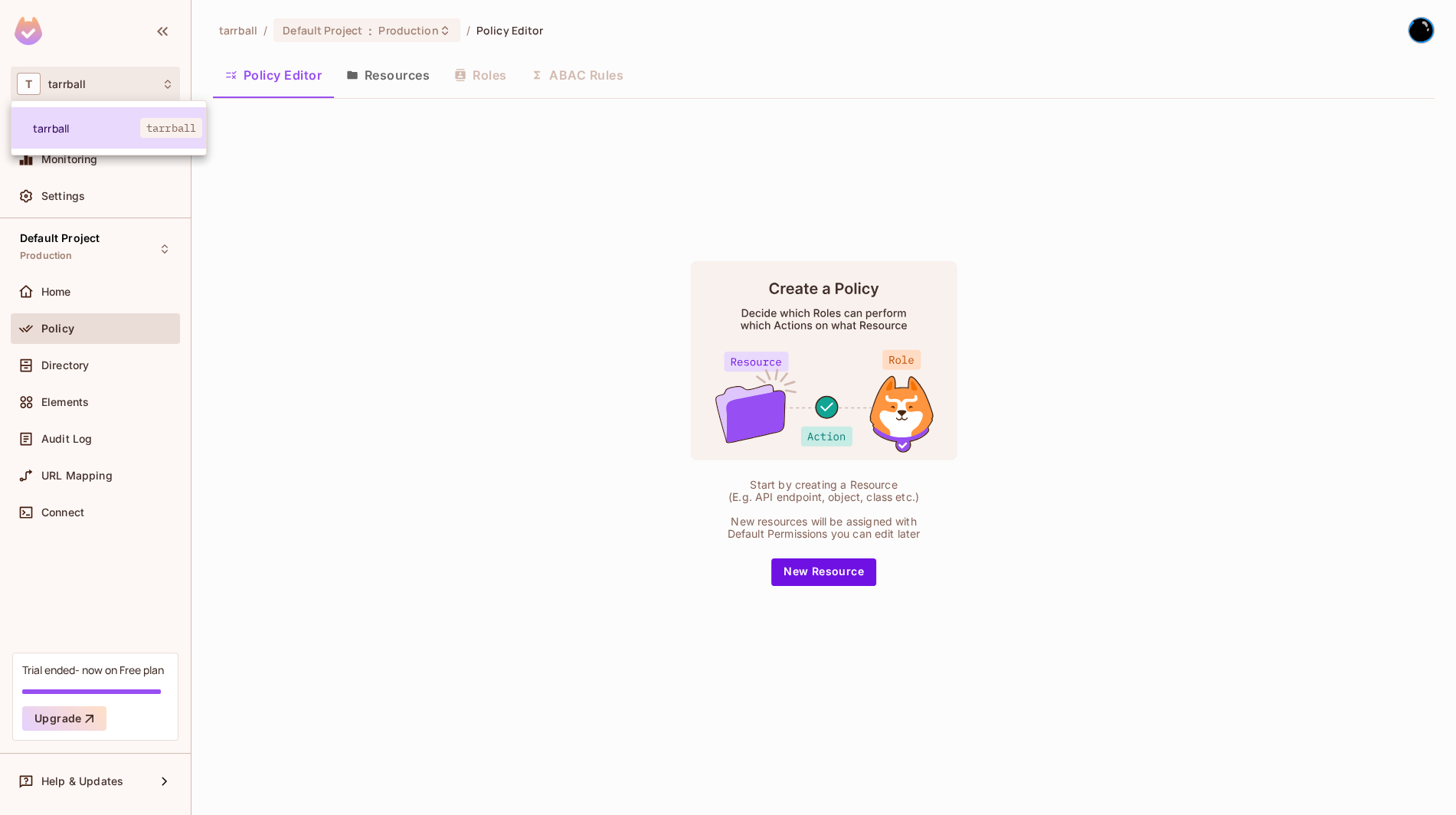
click at [163, 148] on li "tarrball tarrball" at bounding box center [109, 128] width 195 height 41
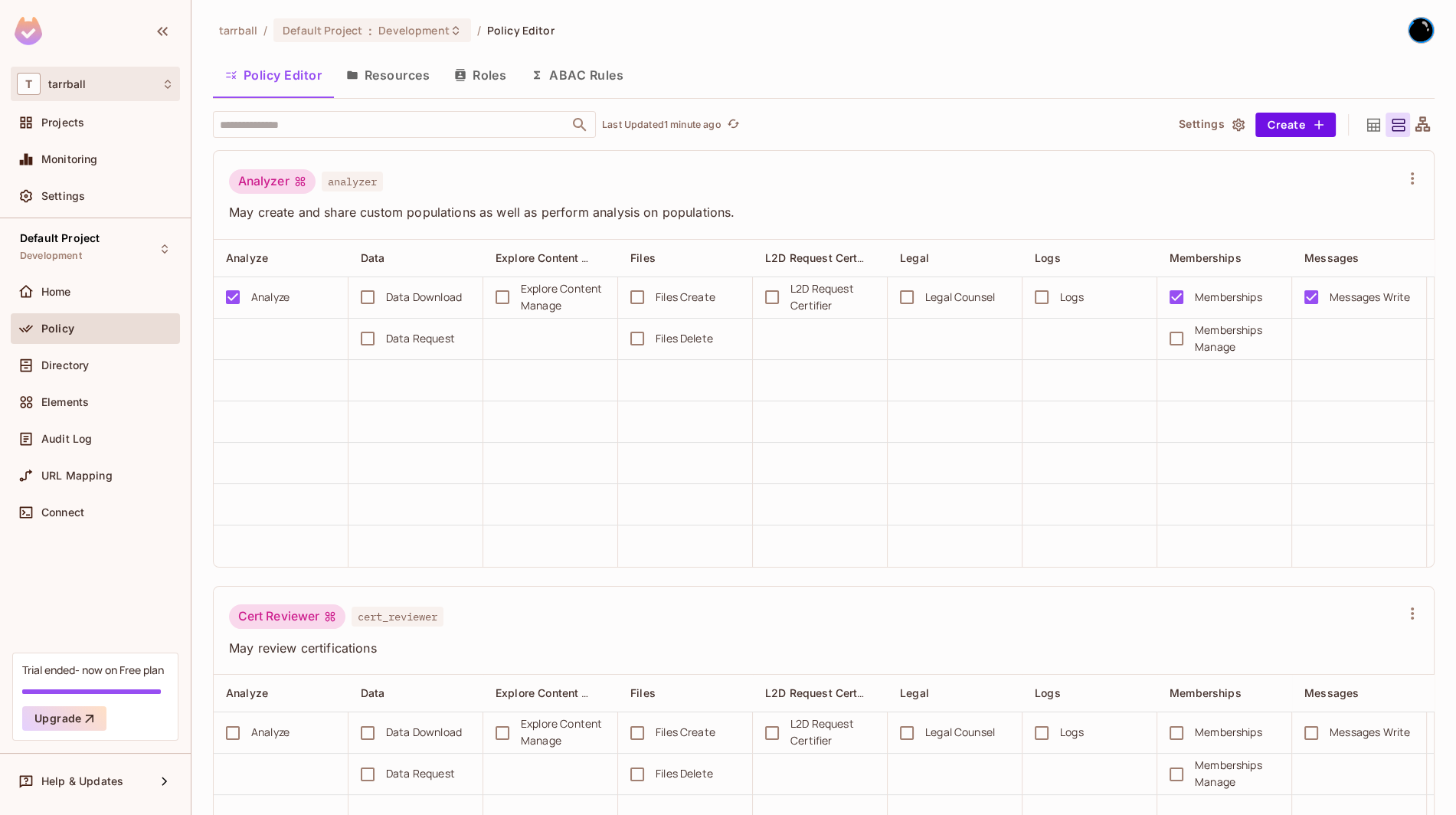
click at [82, 89] on span "tarrball" at bounding box center [66, 84] width 38 height 12
click at [82, 89] on div "Workspace: tarrball" at bounding box center [86, 104] width 128 height 29
click at [54, 77] on div "T tarrball" at bounding box center [95, 84] width 157 height 22
click at [156, 592] on div at bounding box center [728, 408] width 1456 height 815
